Goal: Task Accomplishment & Management: Manage account settings

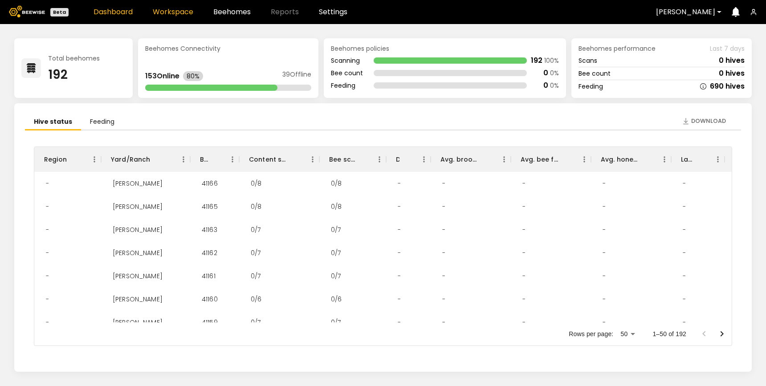
click at [183, 9] on link "Workspace" at bounding box center [173, 11] width 41 height 7
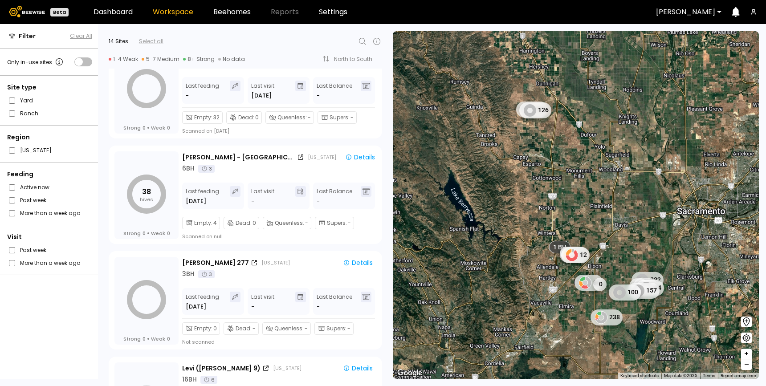
scroll to position [778, 0]
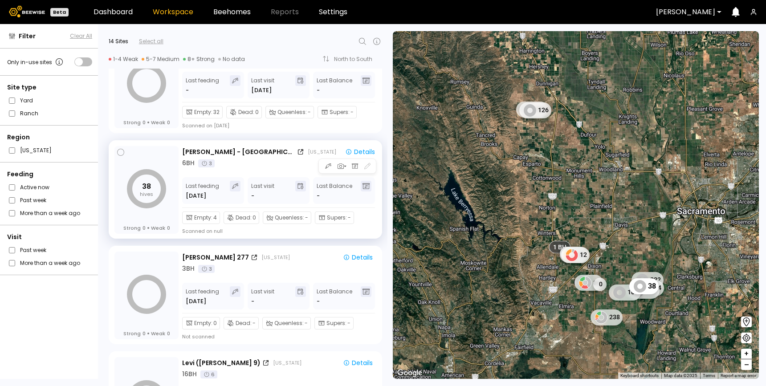
click at [279, 165] on div "6 BH 3" at bounding box center [280, 163] width 196 height 9
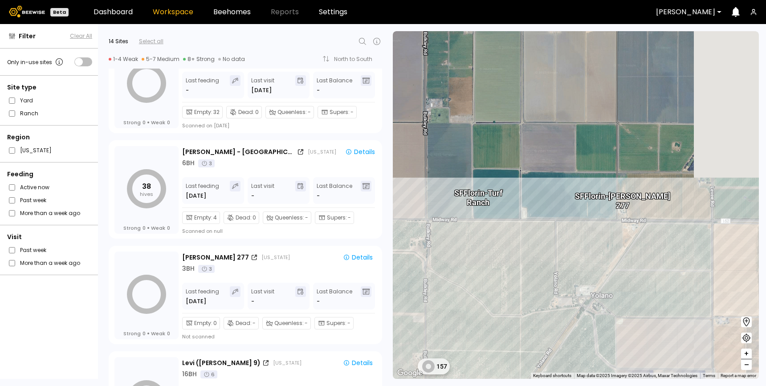
drag, startPoint x: 640, startPoint y: 209, endPoint x: 553, endPoint y: 206, distance: 86.5
click at [553, 206] on div "1 BH 157 [PERSON_NAME] - [GEOGRAPHIC_DATA] [PERSON_NAME] 277" at bounding box center [576, 205] width 366 height 348
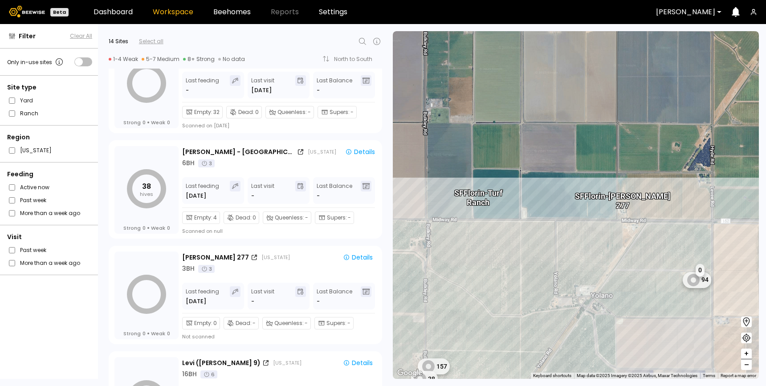
click at [630, 200] on div "[PERSON_NAME] 277" at bounding box center [622, 196] width 95 height 28
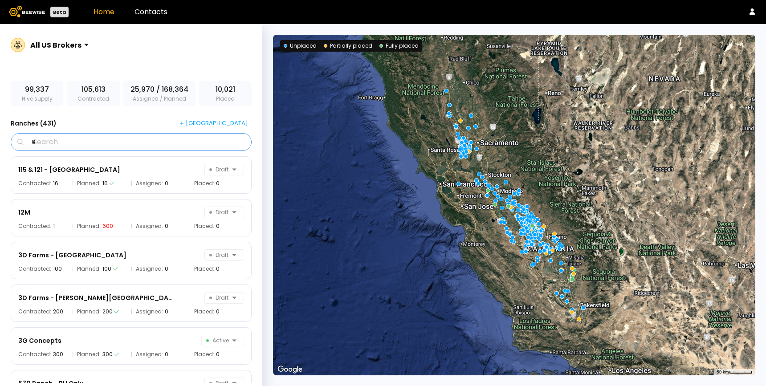
click at [73, 141] on input "*" at bounding box center [134, 142] width 218 height 17
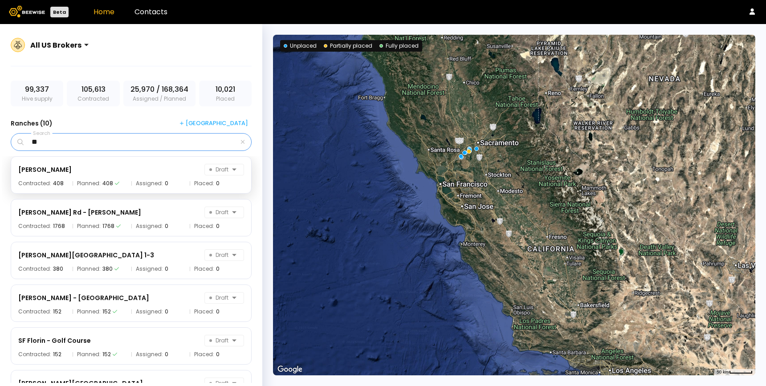
type input "*"
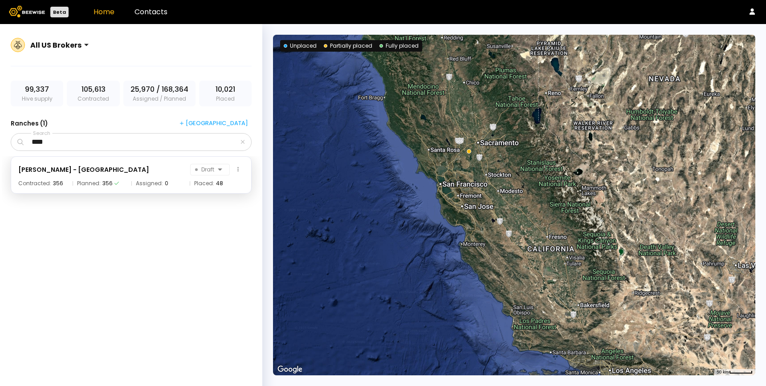
click at [102, 176] on div "SF Florin - Turf Ranch Draft Contracted: 356 Planned: 356 Assigned: 0 Placed: 48" at bounding box center [131, 174] width 241 height 37
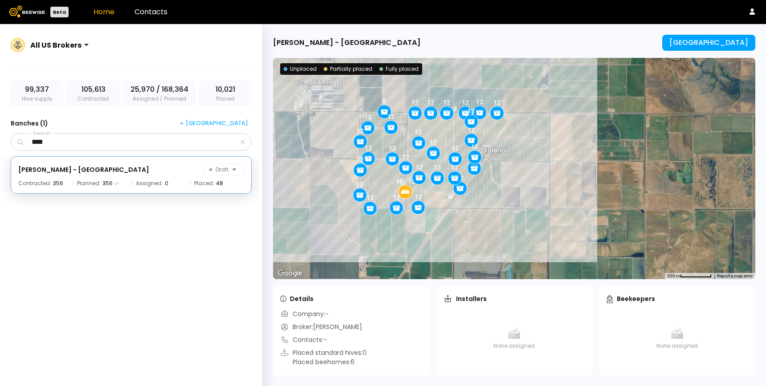
drag, startPoint x: 323, startPoint y: 100, endPoint x: 338, endPoint y: 123, distance: 26.8
click at [338, 123] on div "12 12 8 12 12 12 12 12 12 12 12 12 48 / 12 12 12 12 12 12 12 12 12 12 12 12 12 …" at bounding box center [514, 168] width 482 height 221
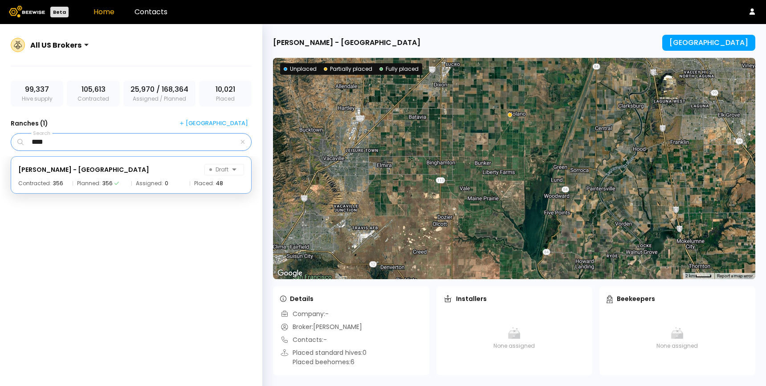
click at [116, 145] on input "****" at bounding box center [131, 142] width 213 height 17
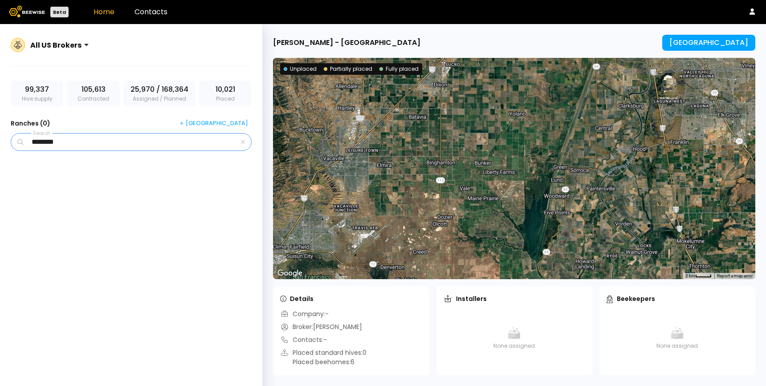
click at [154, 145] on input "********" at bounding box center [131, 142] width 213 height 17
type input "*"
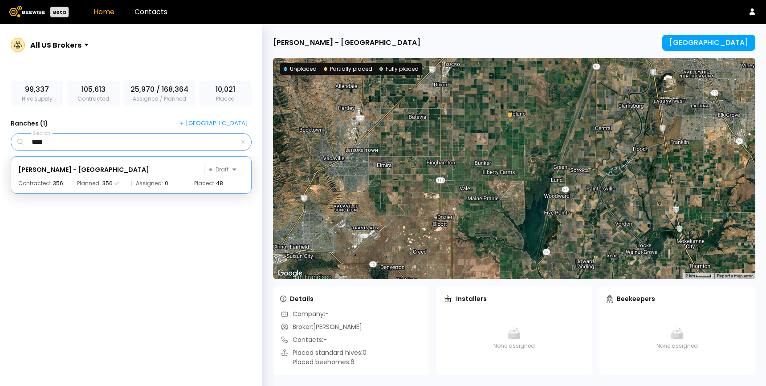
click at [173, 143] on input "****" at bounding box center [131, 142] width 213 height 17
type input "***"
click at [141, 177] on div "SF Florin - Rasmussen 277 Draft Contracted: 124 Planned: 124 Assigned: 0 Placed…" at bounding box center [131, 174] width 241 height 37
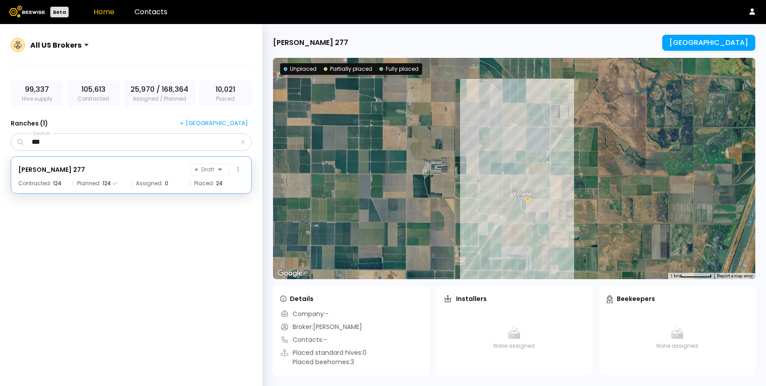
click at [126, 174] on div "SF Florin - Rasmussen 277 Draft" at bounding box center [131, 170] width 226 height 12
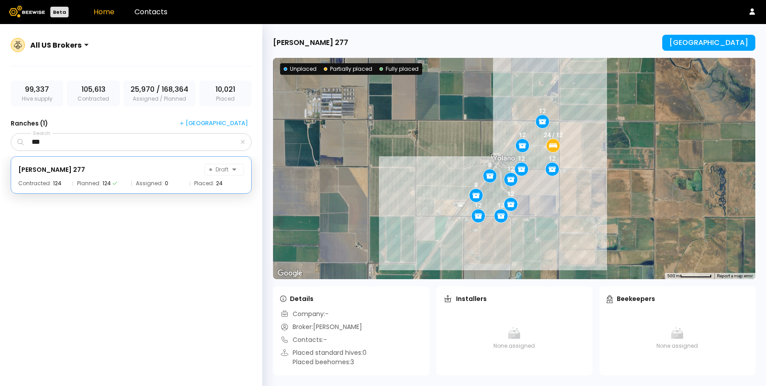
click at [709, 51] on div "SF Florin - Rasmussen 277 Manage Ranch ← Move left → Move right ↑ Move up ↓ Mov…" at bounding box center [514, 205] width 504 height 362
click at [709, 46] on div "Manage Ranch" at bounding box center [708, 43] width 79 height 8
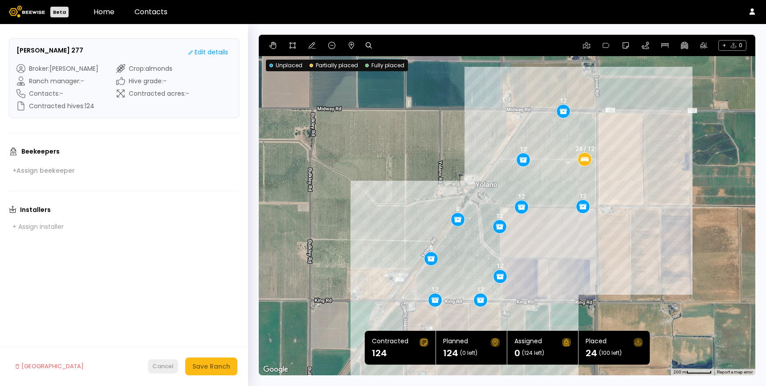
click at [166, 364] on div "Cancel" at bounding box center [162, 366] width 21 height 9
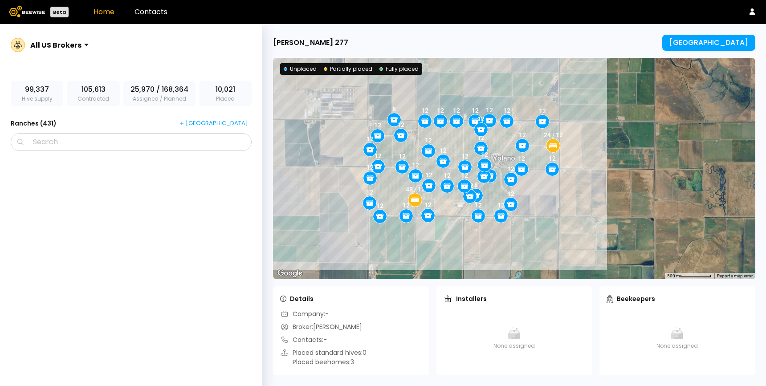
scroll to position [13761, 0]
